Goal: Task Accomplishment & Management: Complete application form

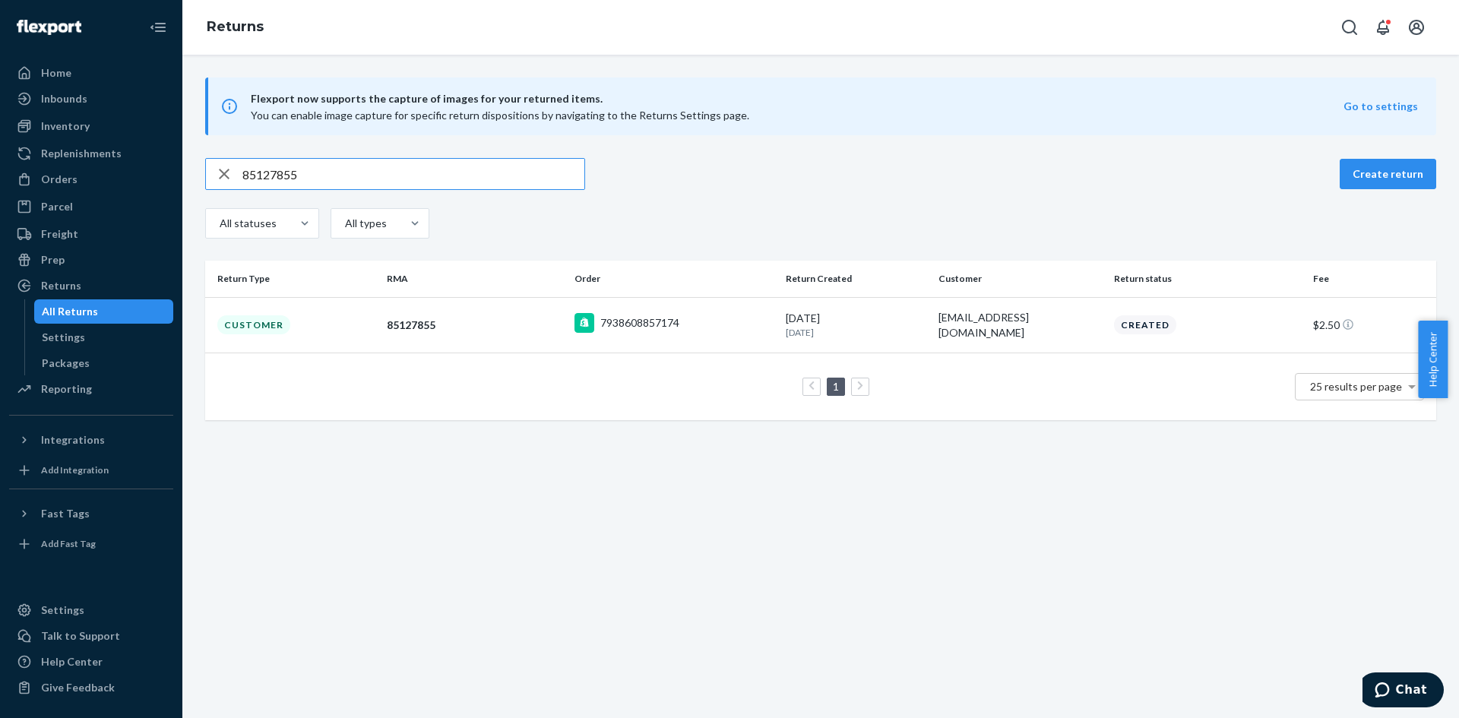
click at [373, 166] on input "85127855" at bounding box center [413, 174] width 342 height 30
type input "85886320"
click at [749, 327] on div "7954600460374" at bounding box center [673, 325] width 199 height 24
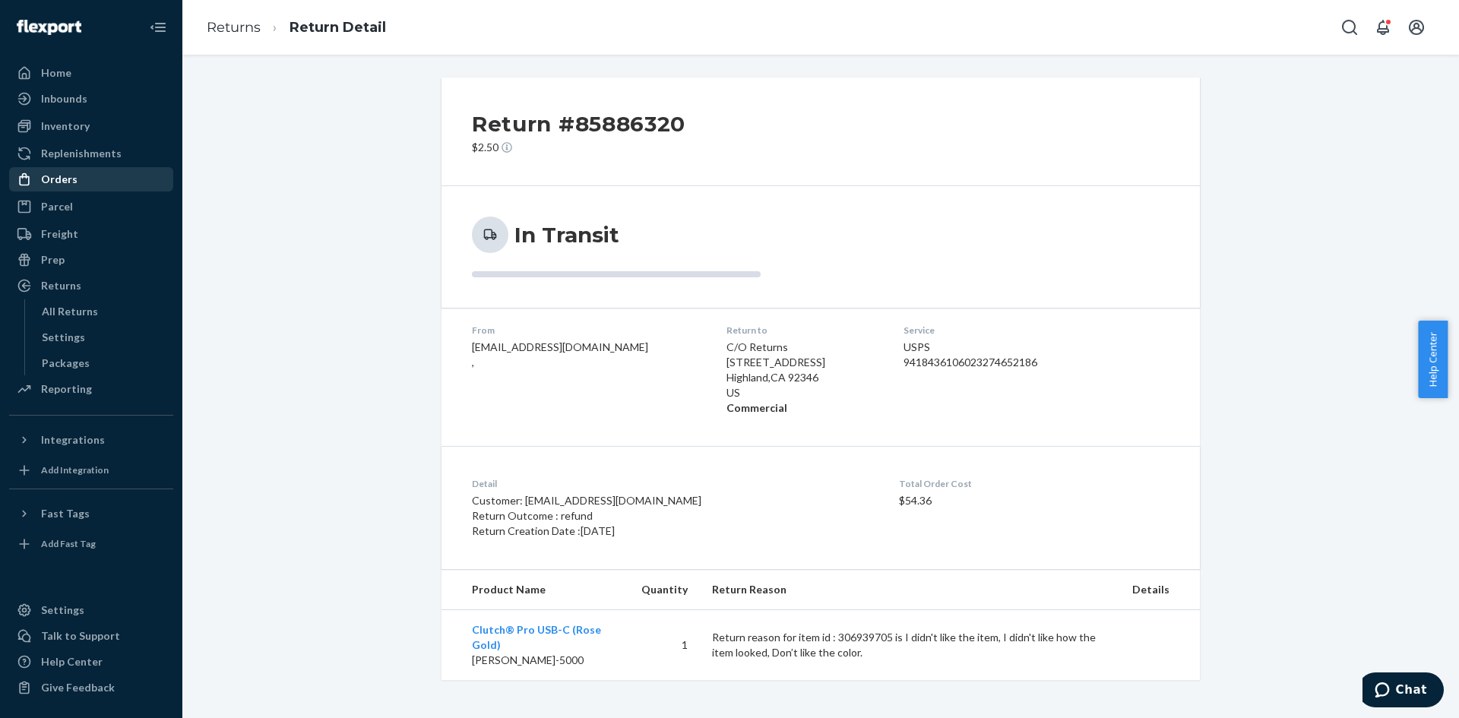
click at [90, 177] on div "Orders" at bounding box center [91, 179] width 161 height 21
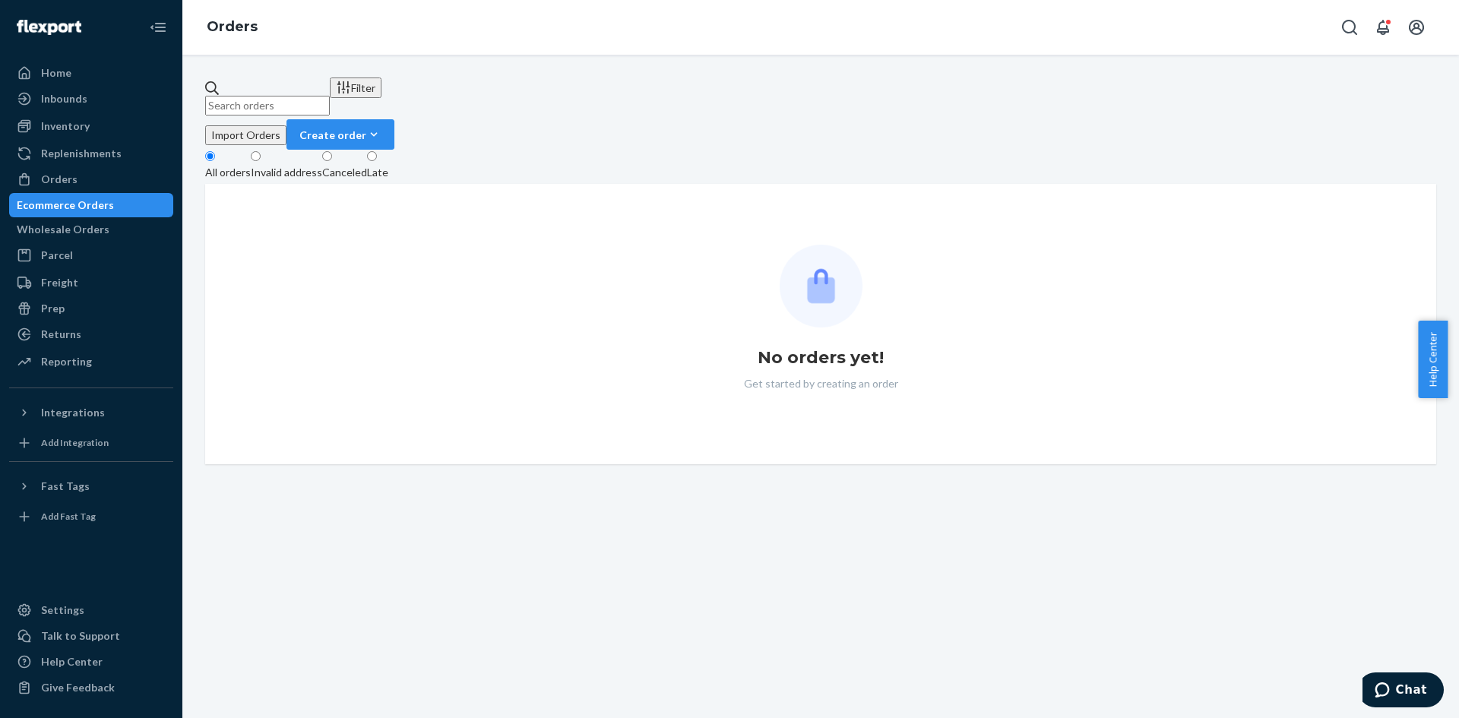
click at [330, 96] on input "text" at bounding box center [267, 106] width 125 height 20
paste input "#428673"
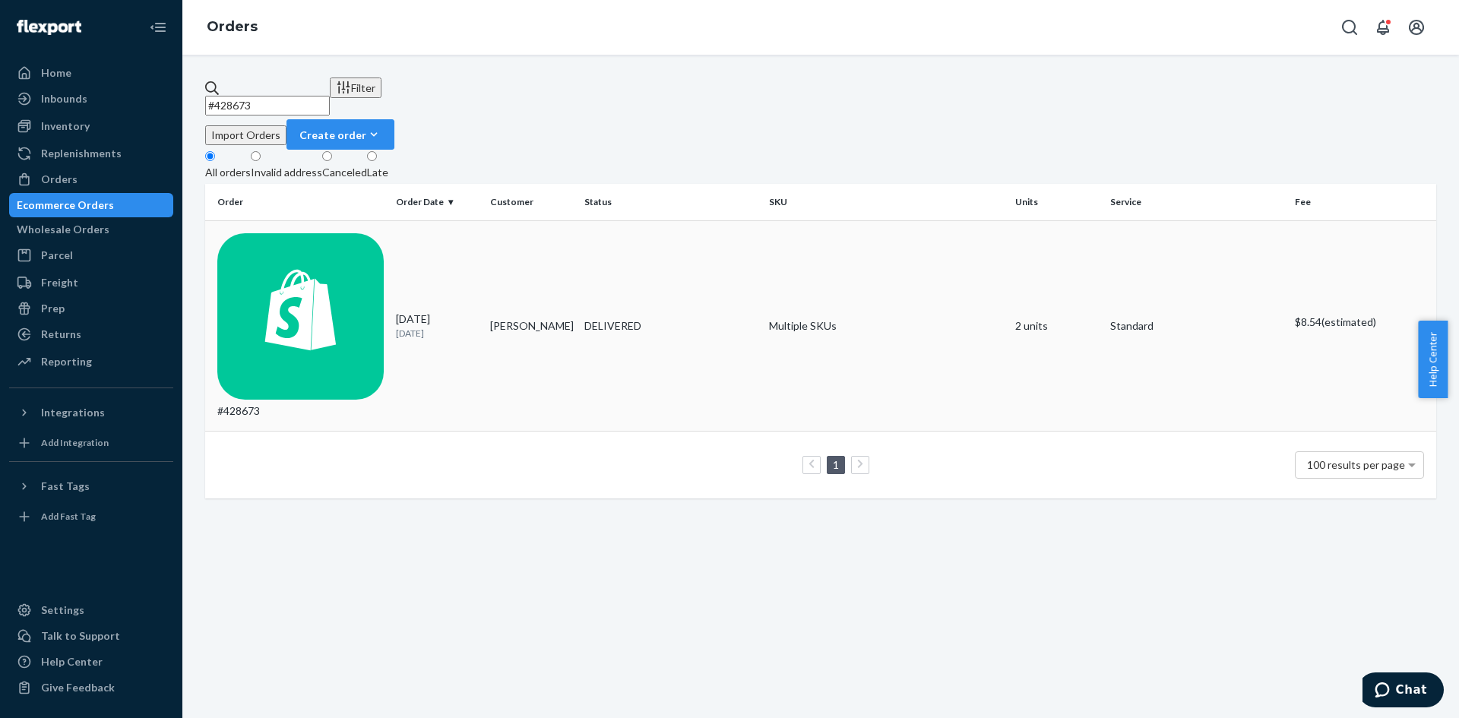
type input "#428673"
click at [687, 318] on div "DELIVERED" at bounding box center [670, 325] width 179 height 15
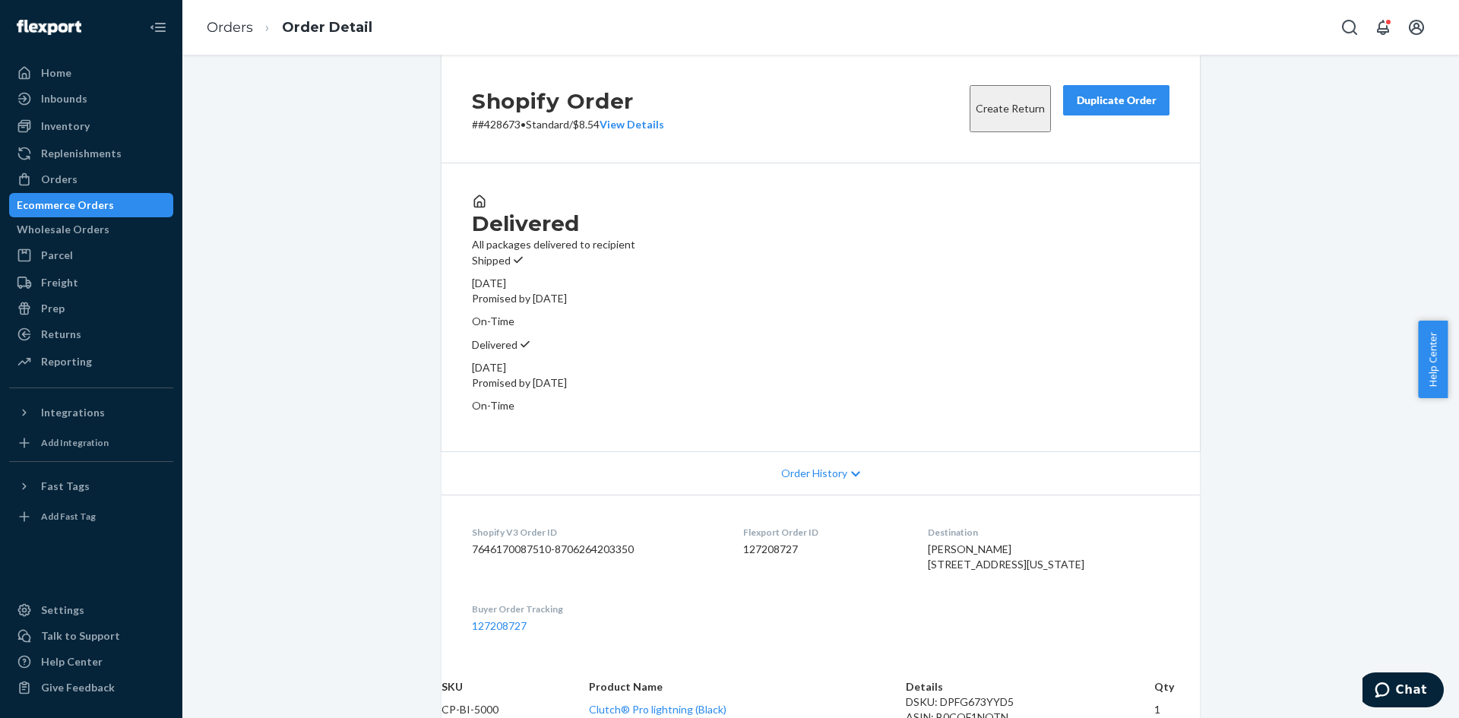
click at [1141, 108] on div "Duplicate Order" at bounding box center [1116, 100] width 81 height 15
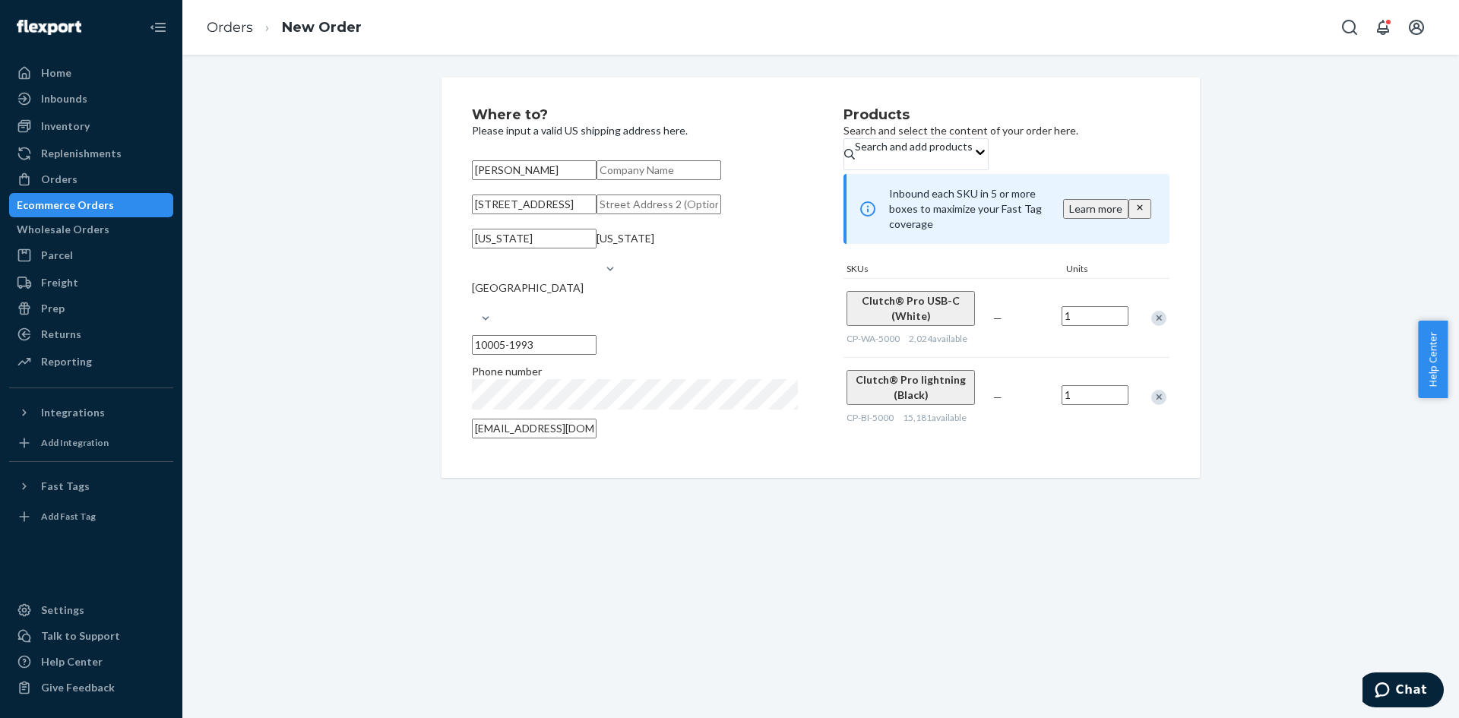
click at [1154, 315] on div "Remove Item" at bounding box center [1158, 318] width 15 height 15
click at [103, 176] on div "Orders" at bounding box center [91, 179] width 161 height 21
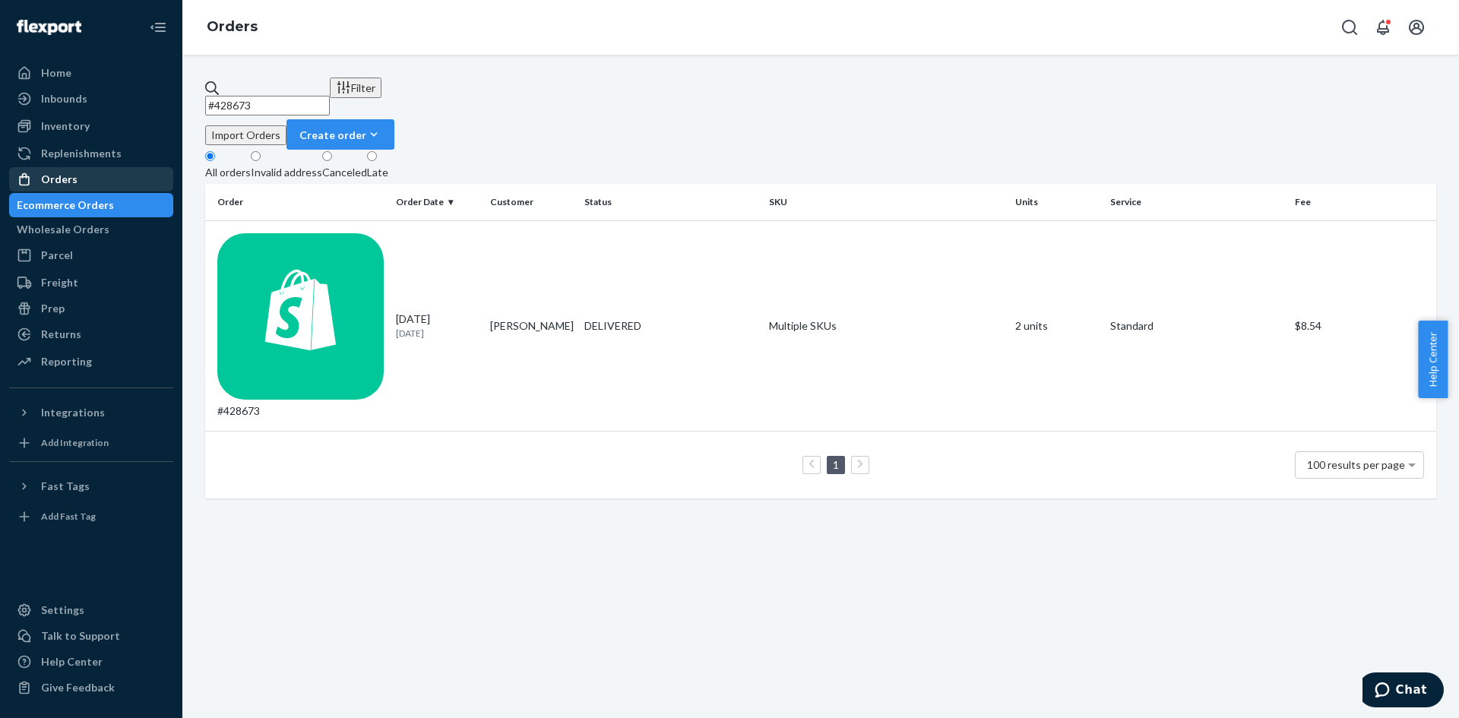
click at [84, 176] on div "Orders" at bounding box center [91, 179] width 161 height 21
click at [381, 127] on div "Create order" at bounding box center [340, 135] width 82 height 16
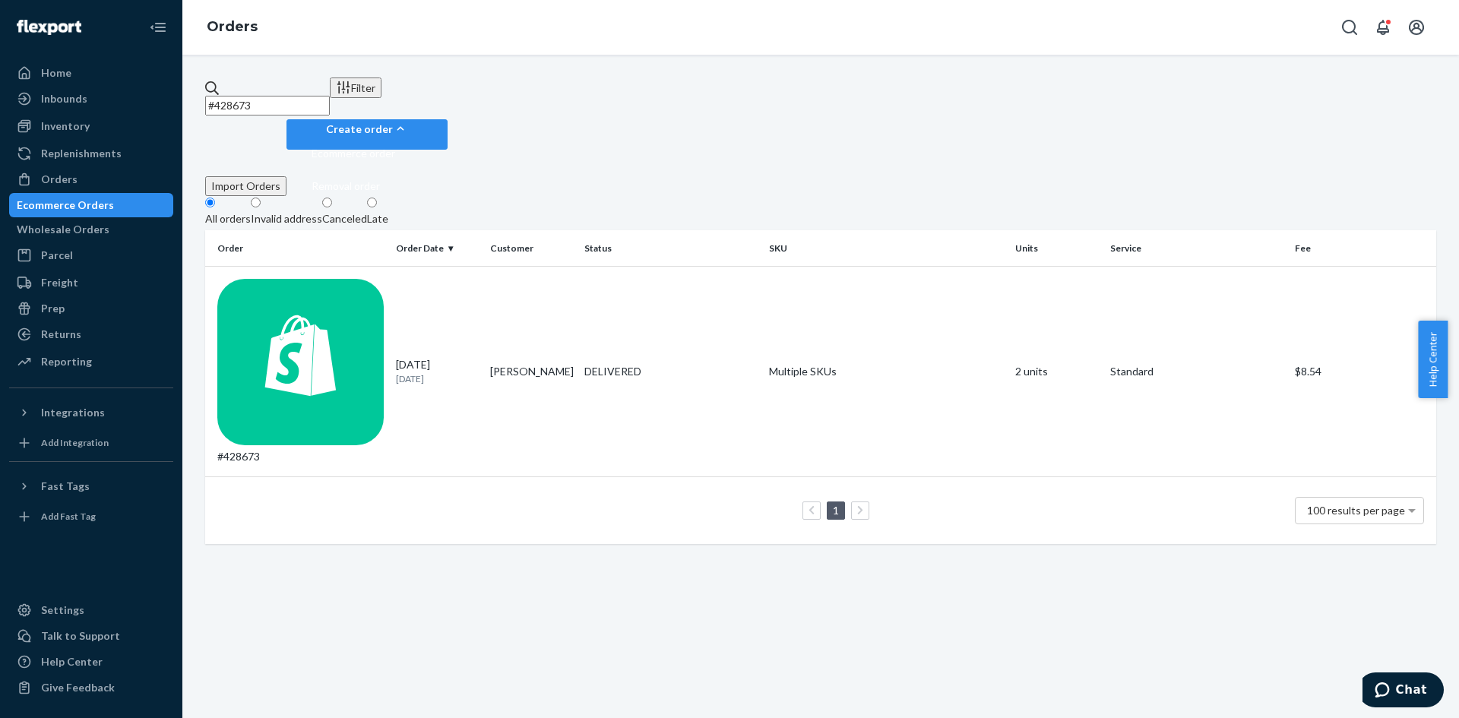
click at [395, 148] on span "Ecommerce order" at bounding box center [354, 153] width 84 height 11
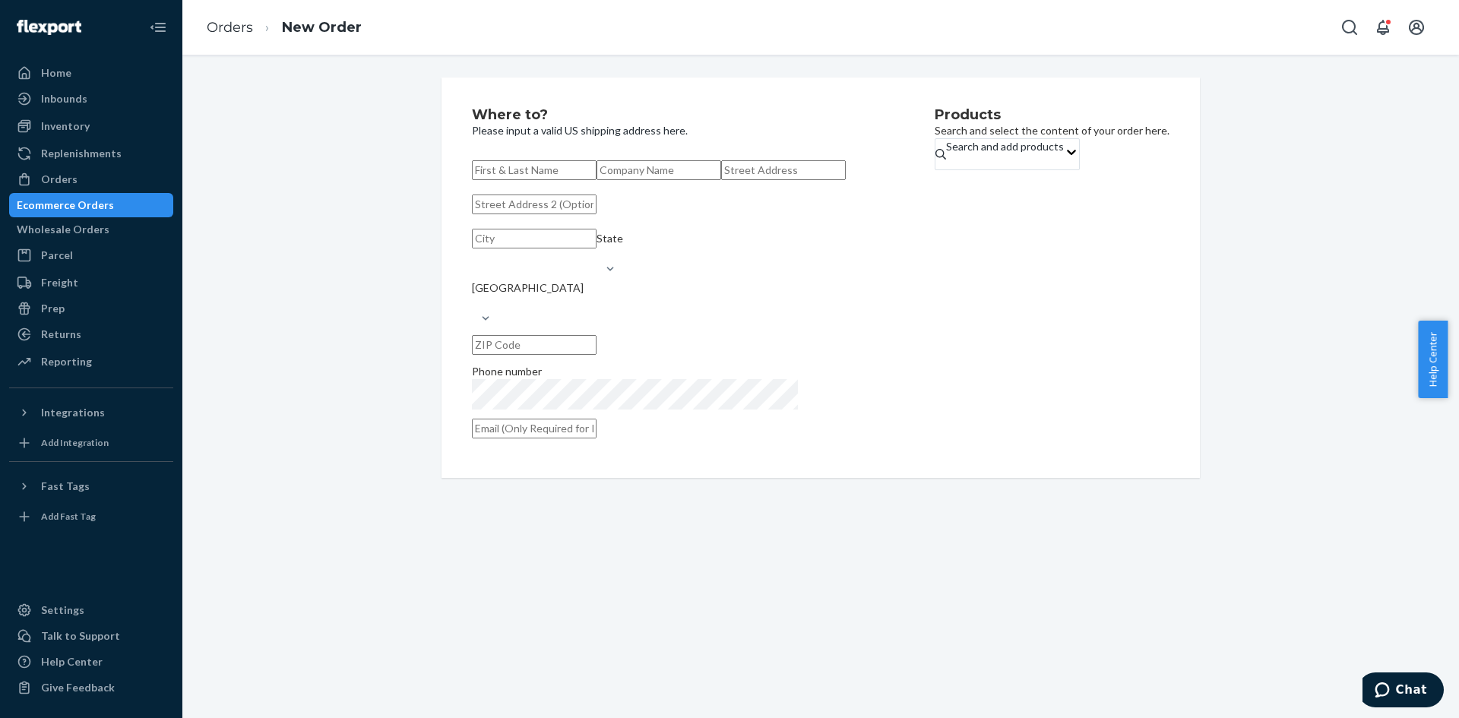
paste input "[PERSON_NAME]"
type input "[PERSON_NAME]"
click at [721, 180] on input "text" at bounding box center [783, 170] width 125 height 20
paste input "[STREET_ADDRESS][US_STATE]"
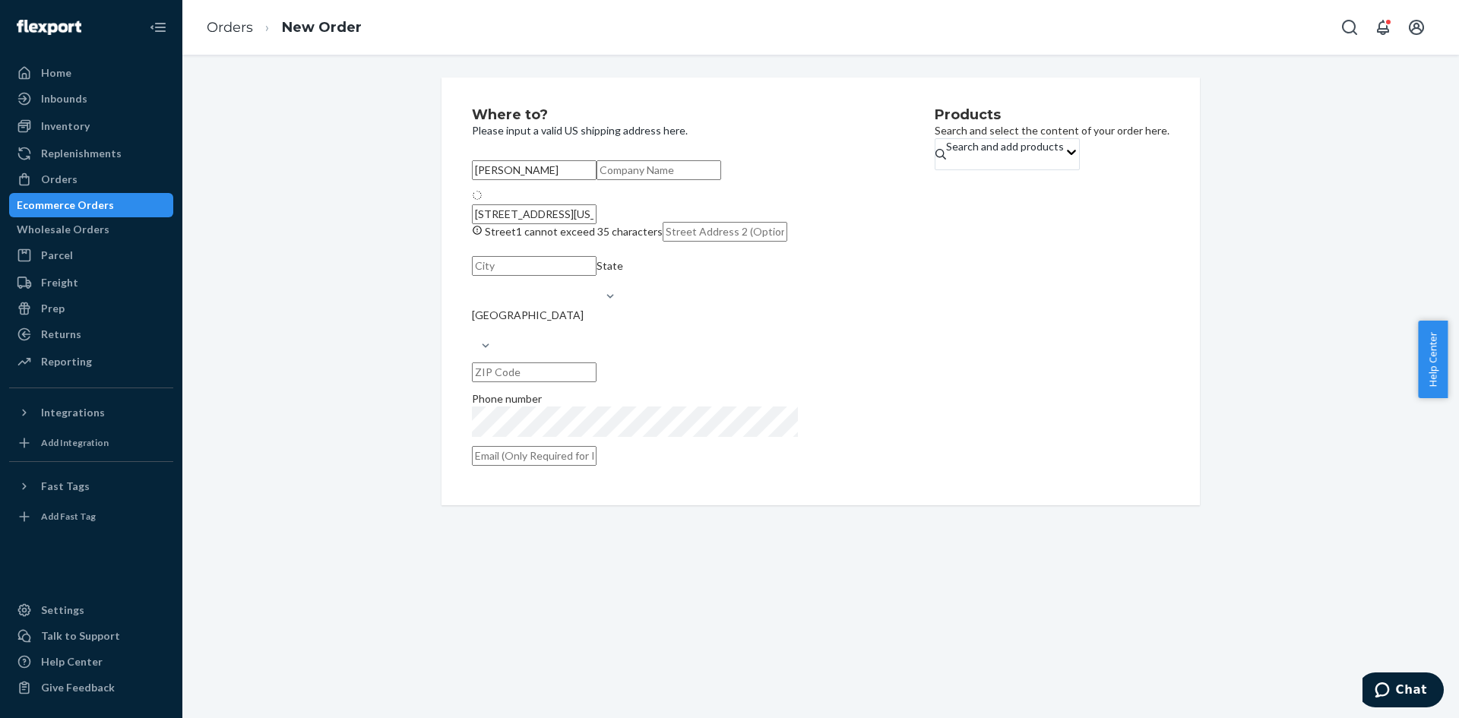
type input "[STREET_ADDRESS]"
type input "APT 3430"
type input "[GEOGRAPHIC_DATA] - [US_STATE]"
type input "10005"
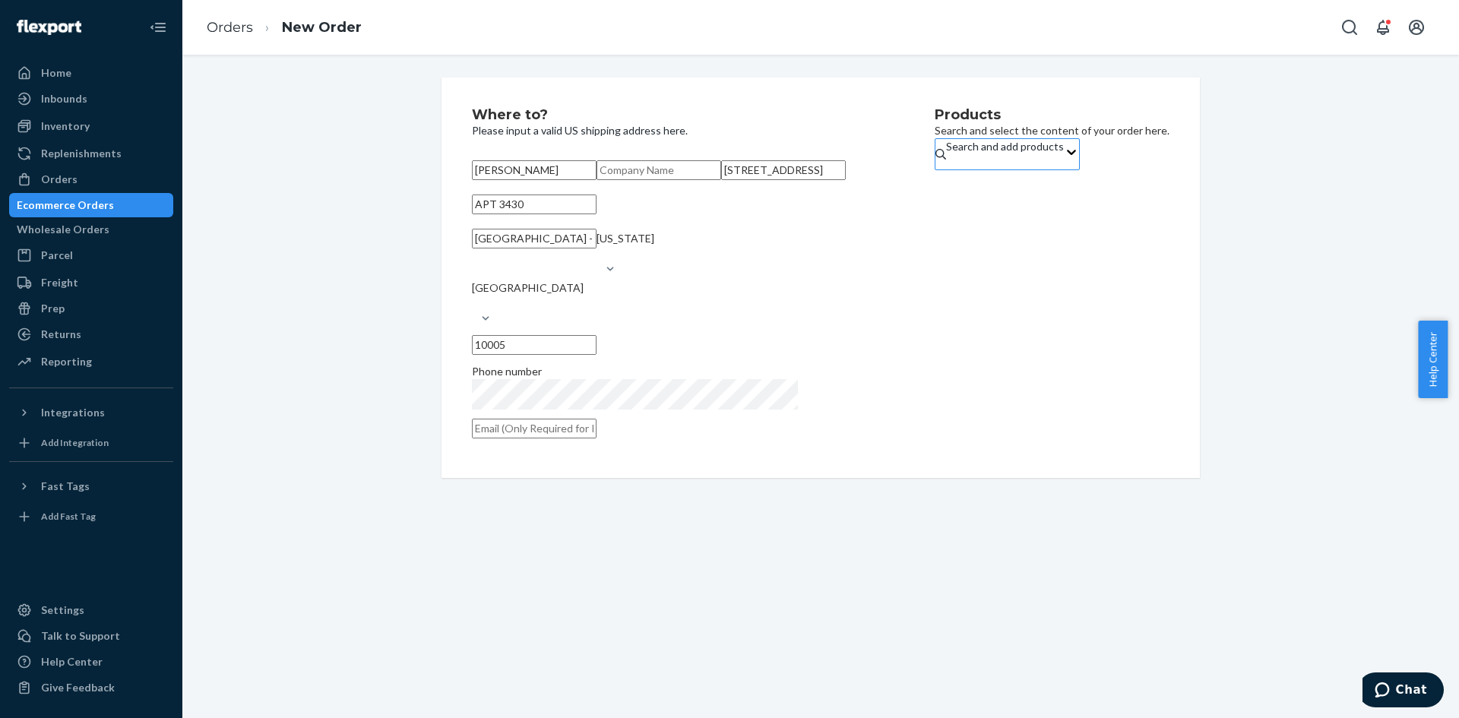
click at [967, 154] on div "Search and add products" at bounding box center [1005, 146] width 118 height 15
click at [948, 165] on input "Search and add products" at bounding box center [947, 161] width 2 height 15
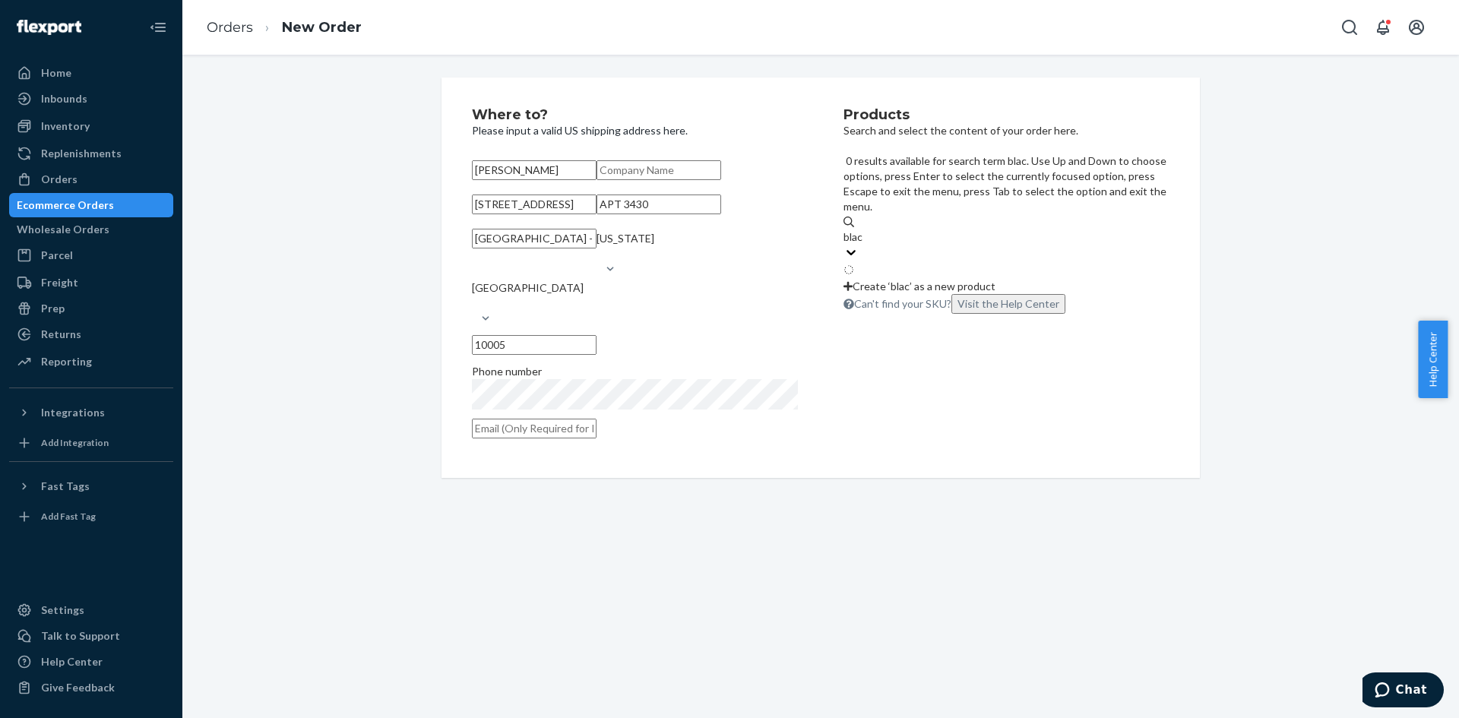
type input "black"
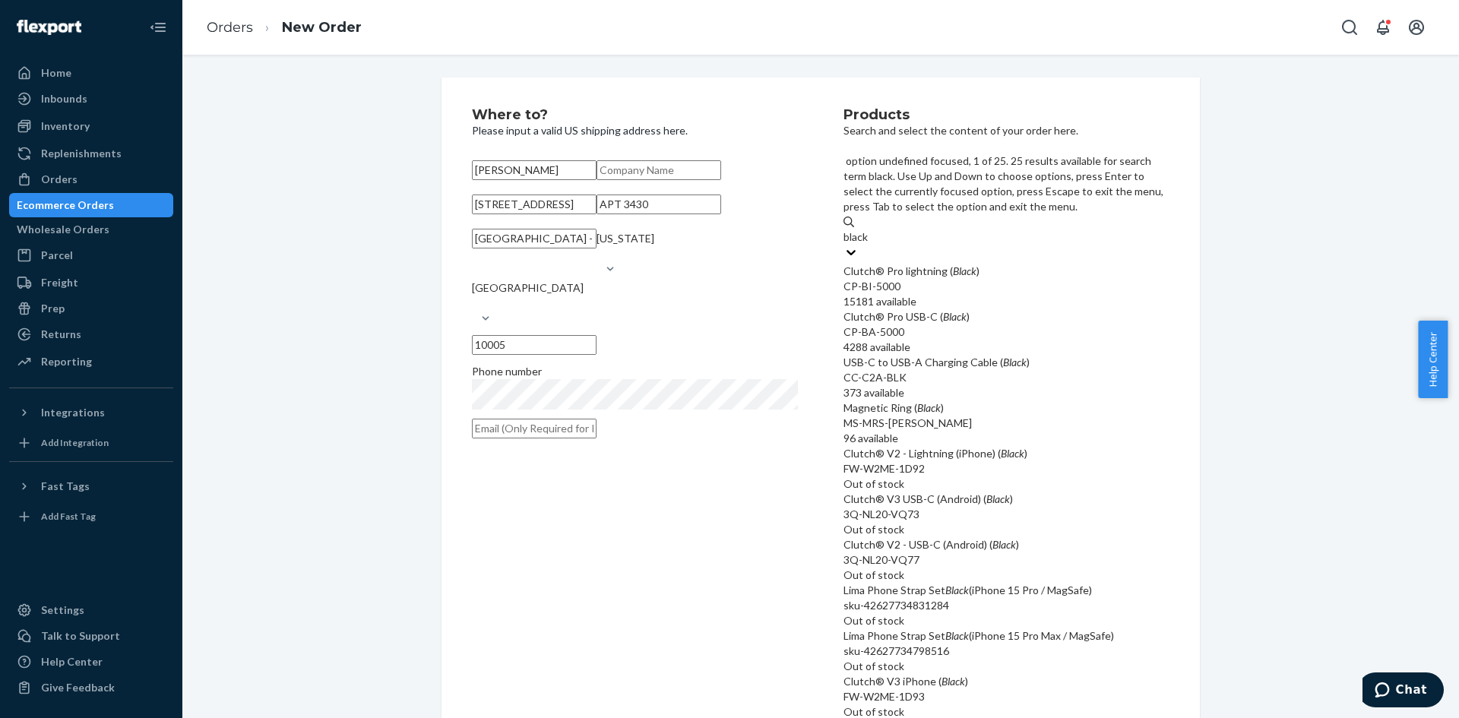
click at [976, 264] on em "Black" at bounding box center [965, 270] width 24 height 13
click at [869, 229] on input "black" at bounding box center [856, 236] width 26 height 15
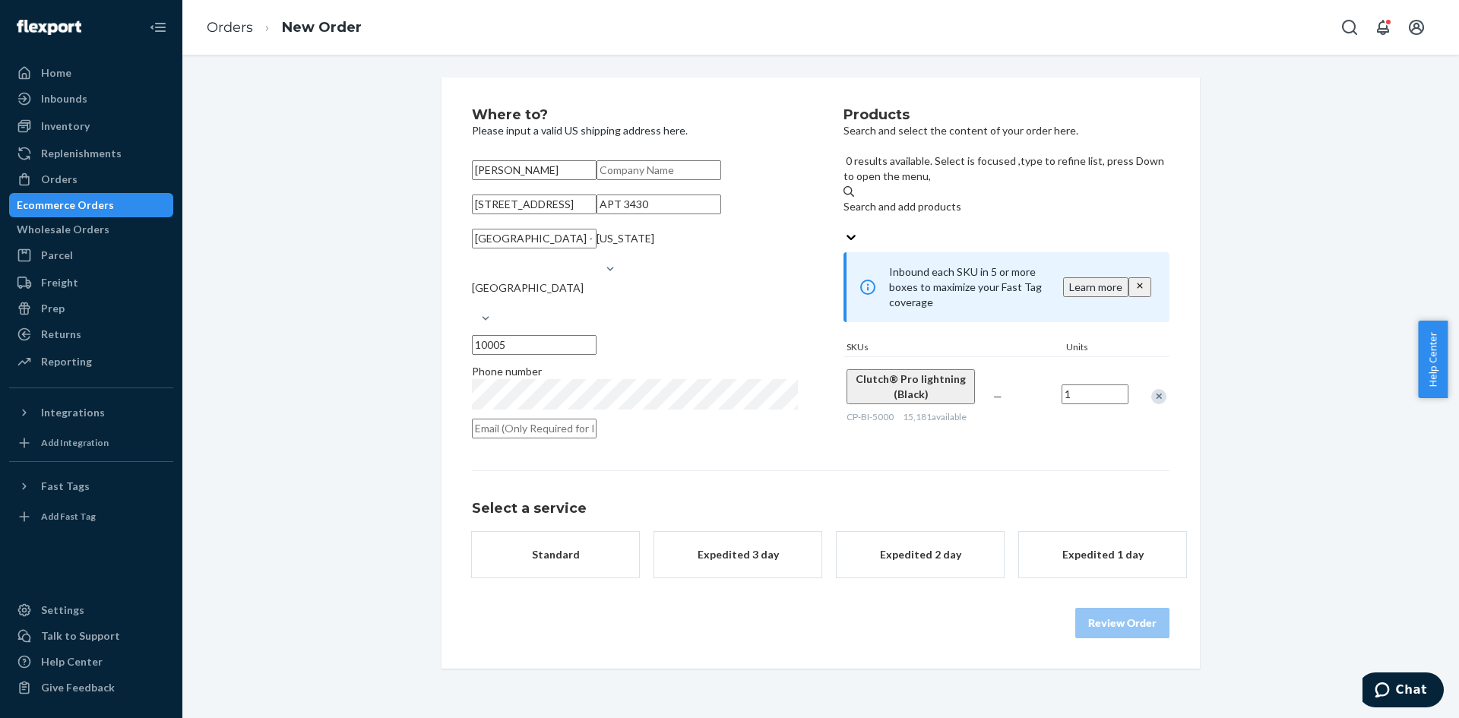
click at [576, 577] on button "Standard" at bounding box center [555, 555] width 167 height 46
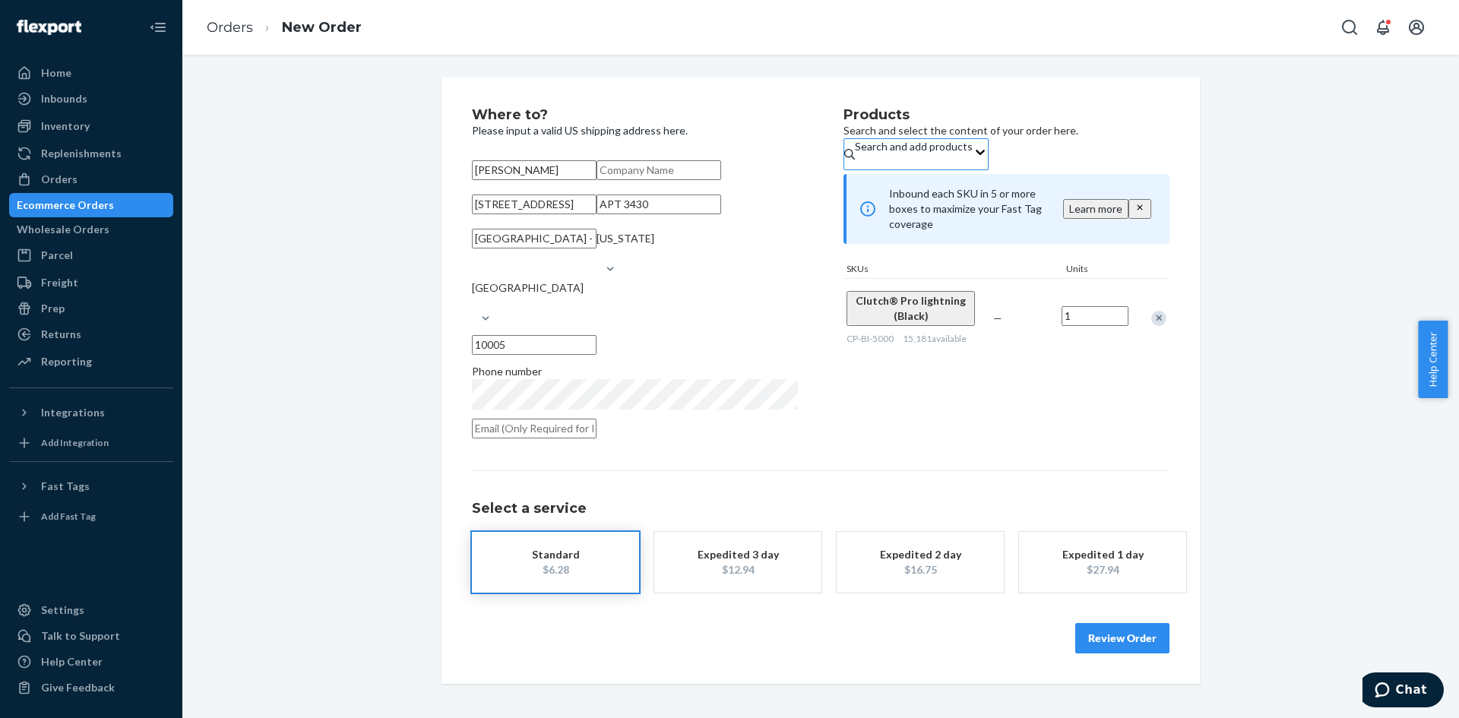
scroll to position [35, 0]
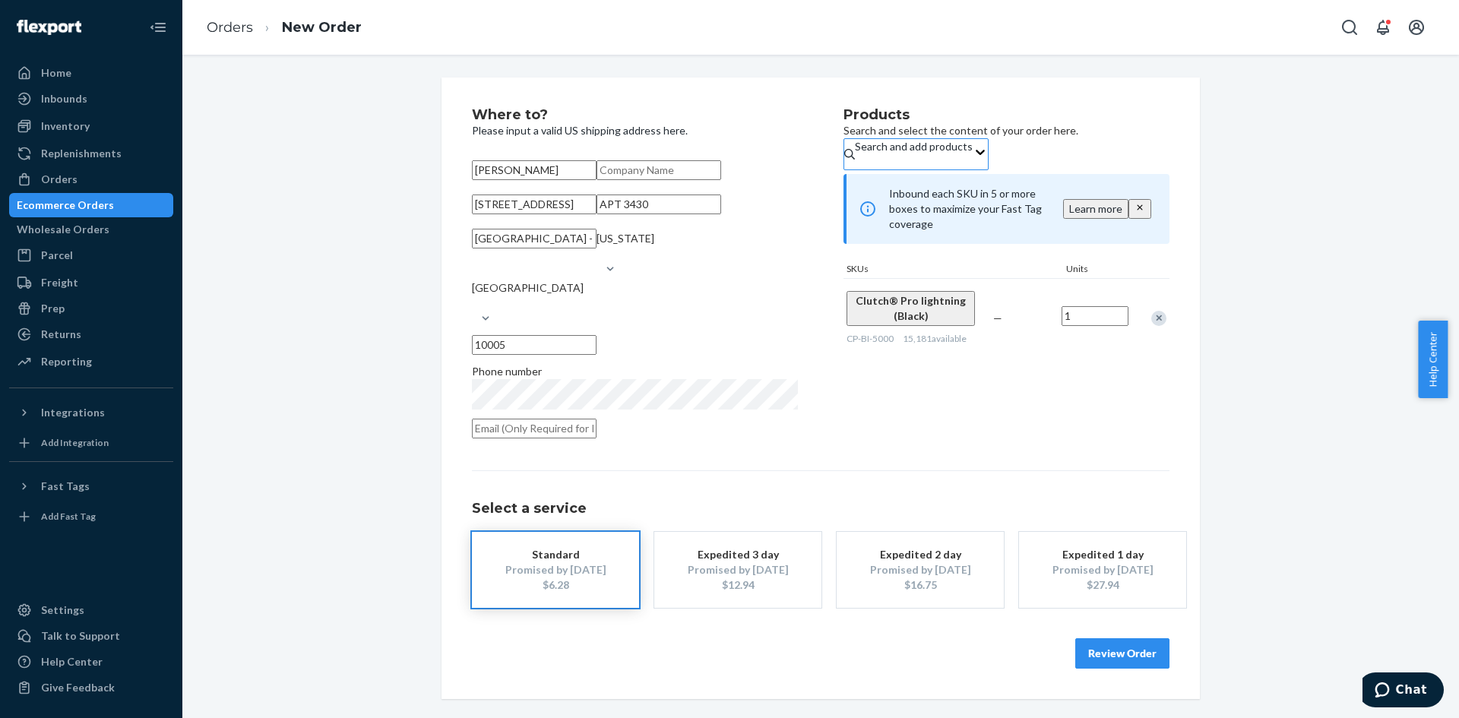
click at [1120, 669] on button "Review Order" at bounding box center [1122, 653] width 94 height 30
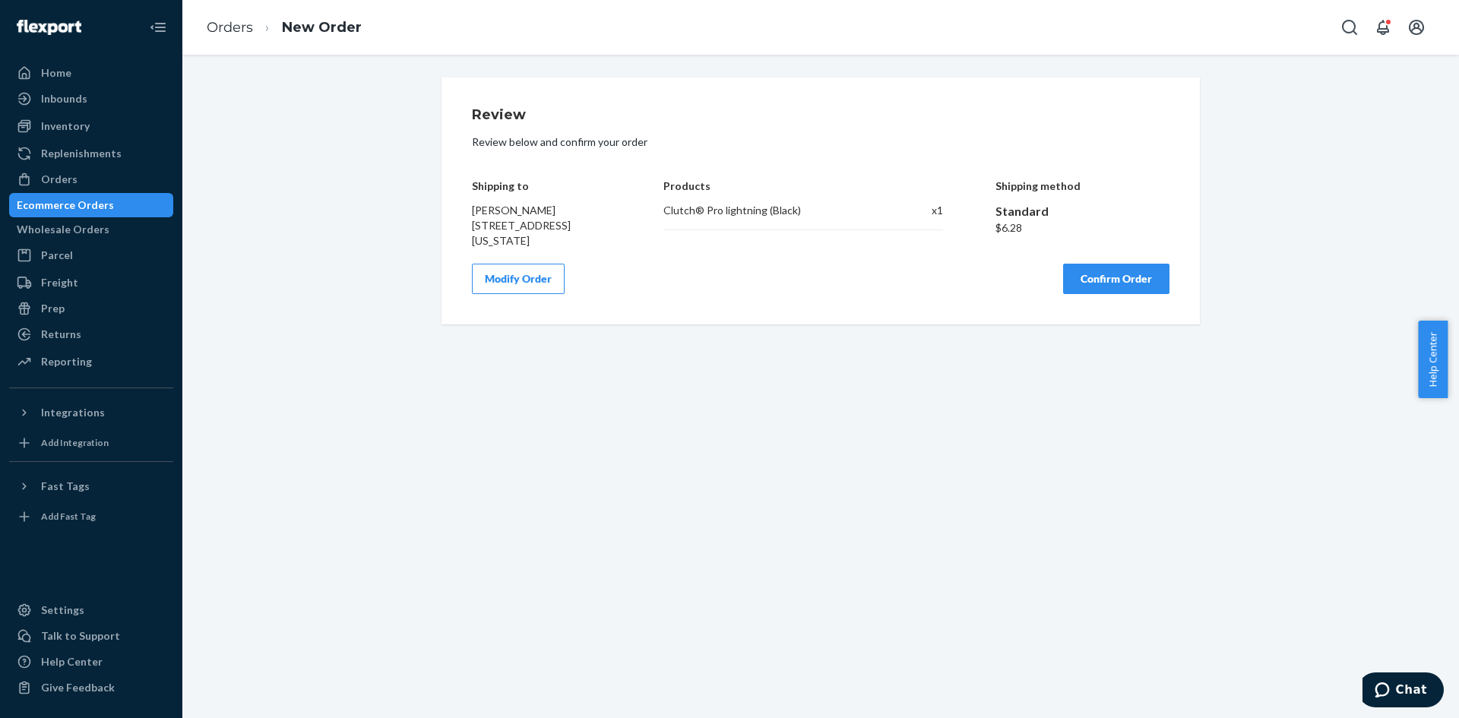
scroll to position [0, 0]
click at [1128, 294] on button "Confirm Order" at bounding box center [1116, 279] width 106 height 30
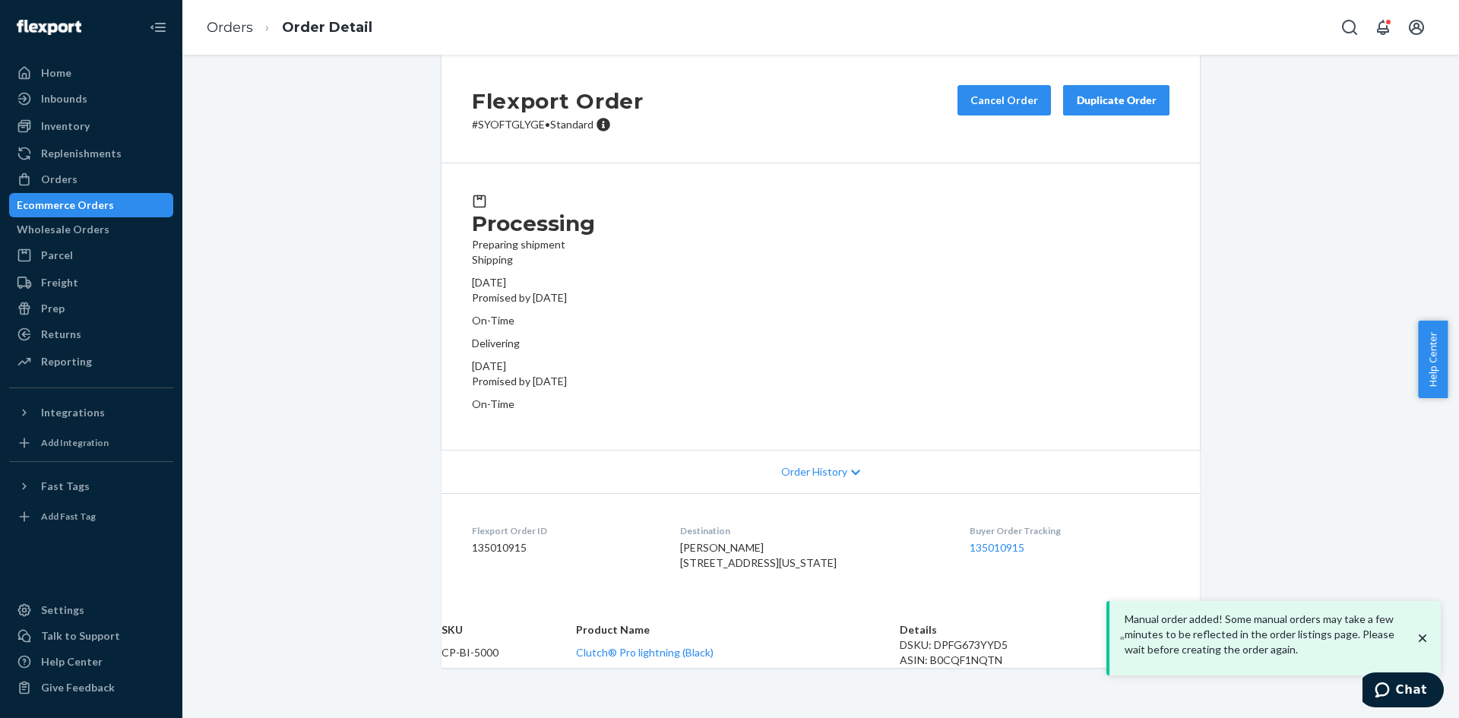
click at [513, 132] on p "# SYOFTGLYGE • Standard" at bounding box center [558, 124] width 172 height 15
copy p "SYOFTGLYGE"
